Goal: Ask a question

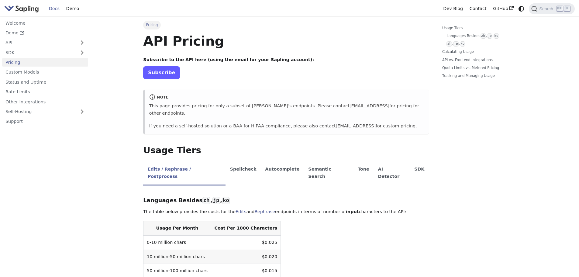
click at [171, 76] on link "Subscribe" at bounding box center [161, 72] width 37 height 12
click at [478, 8] on link "Contact" at bounding box center [478, 8] width 24 height 9
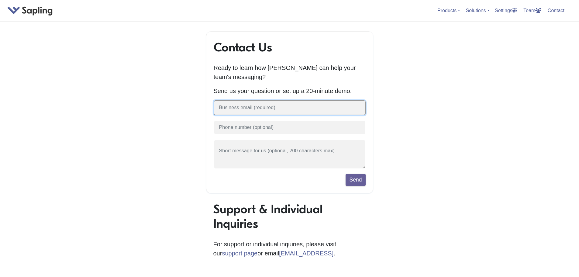
click at [306, 111] on input "text" at bounding box center [290, 107] width 152 height 15
type input "j"
click at [529, 13] on link "Team" at bounding box center [532, 10] width 23 height 10
click at [555, 15] on link "Contact" at bounding box center [556, 10] width 22 height 10
click at [277, 108] on input "text" at bounding box center [290, 107] width 152 height 15
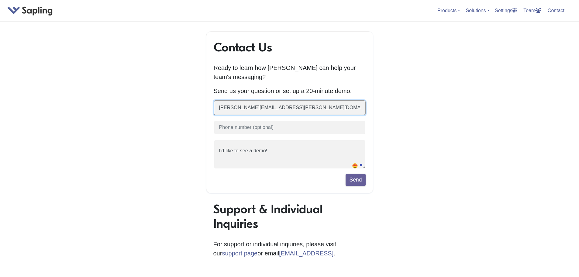
type input "john.gaston@examscreen.co.uk"
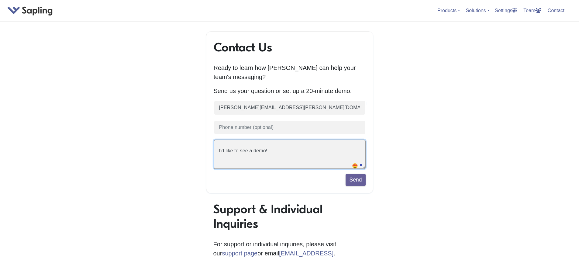
click at [277, 151] on textarea "I'd like to see a demo!" at bounding box center [290, 153] width 152 height 29
drag, startPoint x: 277, startPoint y: 152, endPoint x: 198, endPoint y: 153, distance: 79.6
click at [198, 153] on div "Contact Us Ready to learn how Sapling can help your team's messaging? Send us y…" at bounding box center [289, 214] width 346 height 367
paste textarea "My account is on the 'API' tier, but I consistently receive an {"msg":"Invalid …"
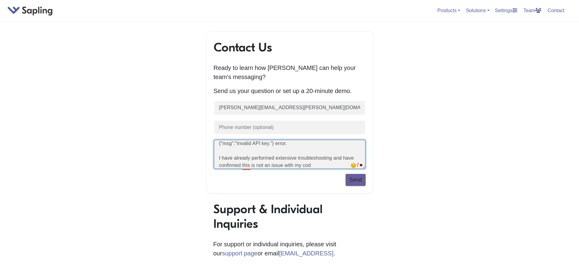
type textarea "My account is on the 'API' tier, but I consistently receive an {"msg":"Invalid …"
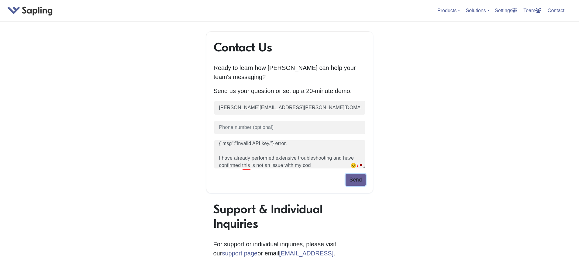
click at [349, 184] on button "Send" at bounding box center [356, 180] width 20 height 12
